Goal: Navigation & Orientation: Find specific page/section

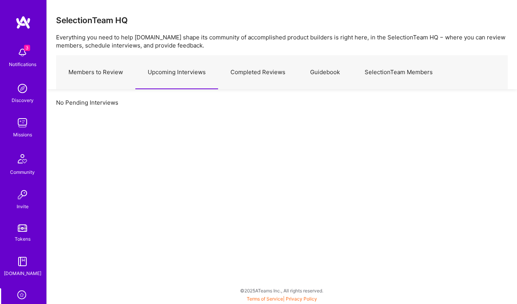
click at [22, 119] on img at bounding box center [22, 122] width 15 height 15
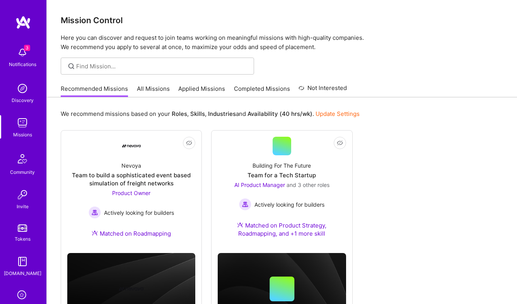
click at [158, 91] on link "All Missions" at bounding box center [153, 91] width 33 height 13
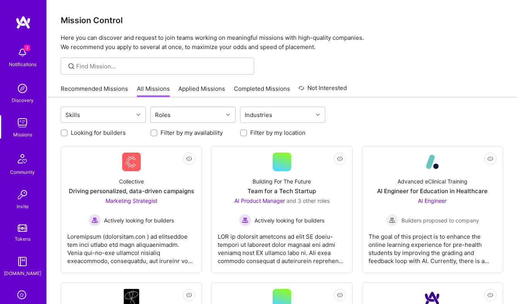
click at [172, 114] on div "Roles" at bounding box center [187, 114] width 72 height 15
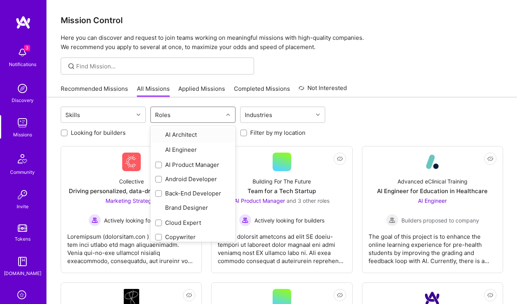
type input "p"
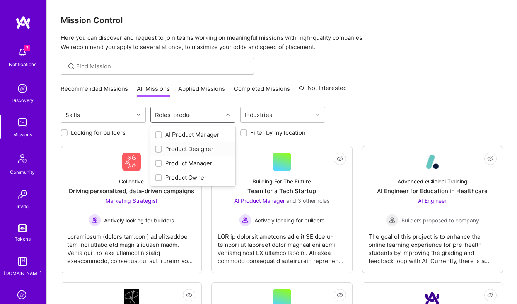
type input "product"
click at [189, 132] on div "AI Product Manager" at bounding box center [193, 135] width 76 height 8
checkbox input "true"
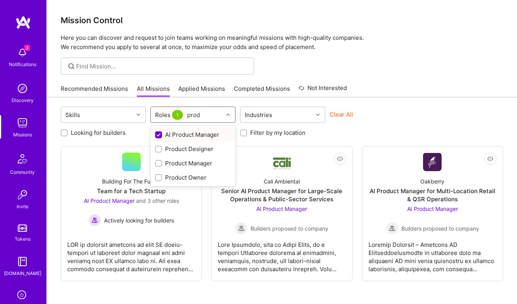
type input "produ"
click at [200, 165] on div "Product Manager" at bounding box center [193, 163] width 76 height 8
checkbox input "true"
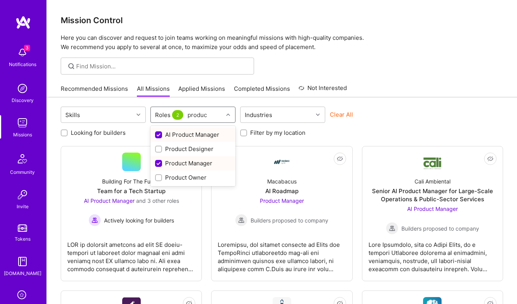
type input "product"
click at [204, 175] on div "Product Owner" at bounding box center [193, 178] width 76 height 8
checkbox input "true"
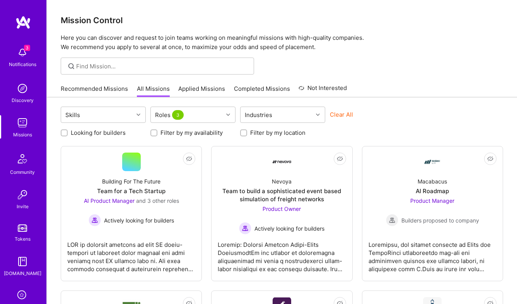
click at [407, 82] on div "Recommended Missions All Missions Applied Missions Completed Missions Not Inter…" at bounding box center [282, 88] width 442 height 17
click at [107, 131] on label "Looking for builders" at bounding box center [98, 133] width 55 height 8
click at [68, 131] on input "Looking for builders" at bounding box center [64, 133] width 5 height 5
checkbox input "true"
